Goal: Task Accomplishment & Management: Manage account settings

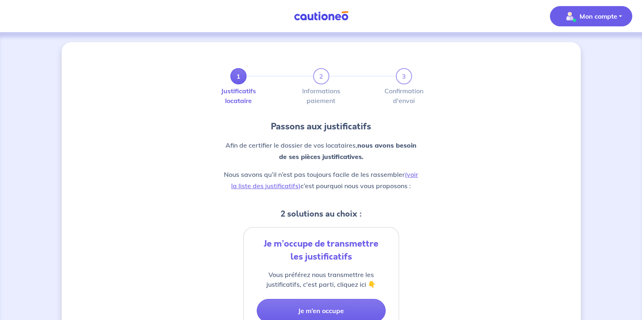
click at [584, 20] on p "Mon compte" at bounding box center [599, 16] width 38 height 10
click at [584, 51] on link "Mes informations" at bounding box center [583, 50] width 65 height 13
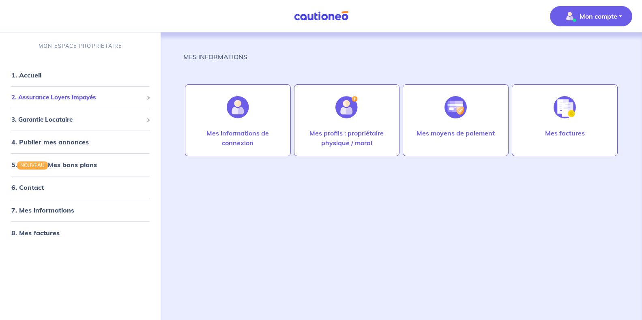
click at [111, 95] on span "2. Assurance Loyers Impayés" at bounding box center [77, 97] width 132 height 9
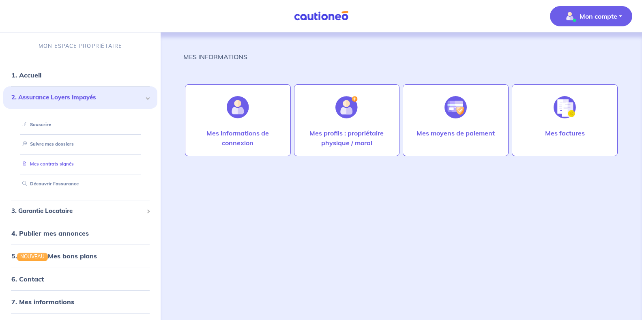
click at [62, 165] on link "Mes contrats signés" at bounding box center [46, 164] width 55 height 6
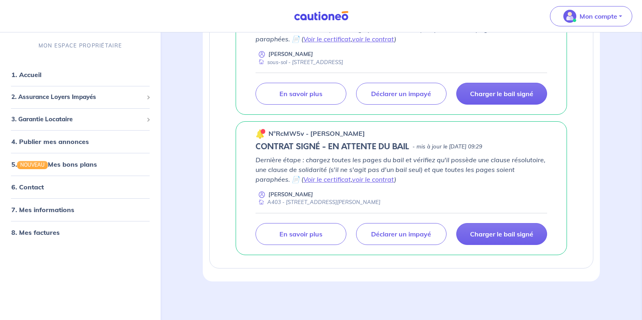
scroll to position [232, 0]
click at [487, 235] on p "Charger le bail signé" at bounding box center [501, 234] width 63 height 8
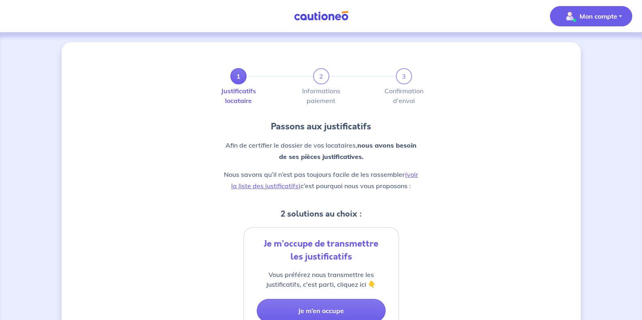
click at [594, 17] on p "Mon compte" at bounding box center [599, 16] width 38 height 10
click at [580, 49] on link "Mes informations" at bounding box center [583, 50] width 65 height 13
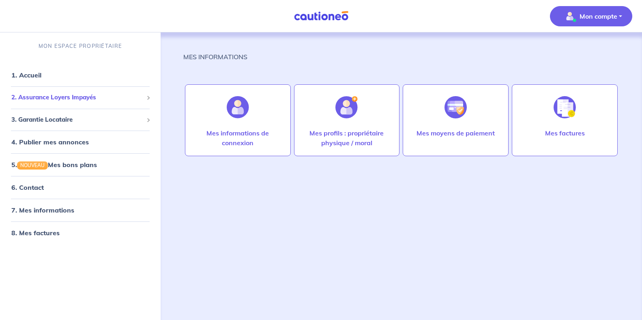
click at [107, 99] on span "2. Assurance Loyers Impayés" at bounding box center [77, 97] width 132 height 9
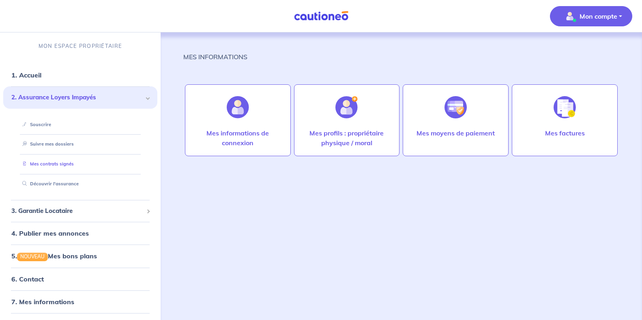
click at [58, 161] on link "Mes contrats signés" at bounding box center [46, 164] width 55 height 6
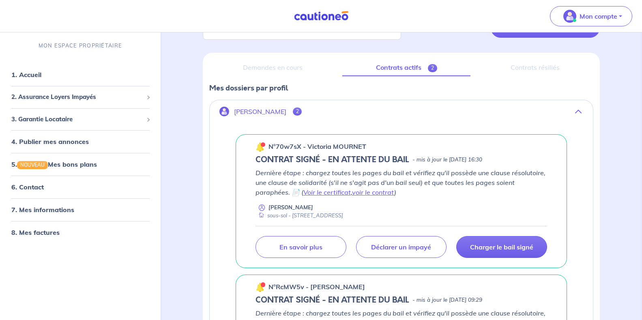
scroll to position [81, 0]
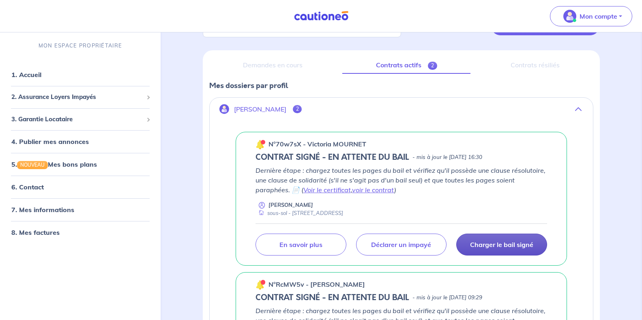
click at [503, 245] on p "Charger le bail signé" at bounding box center [501, 245] width 63 height 8
